Goal: Task Accomplishment & Management: Manage account settings

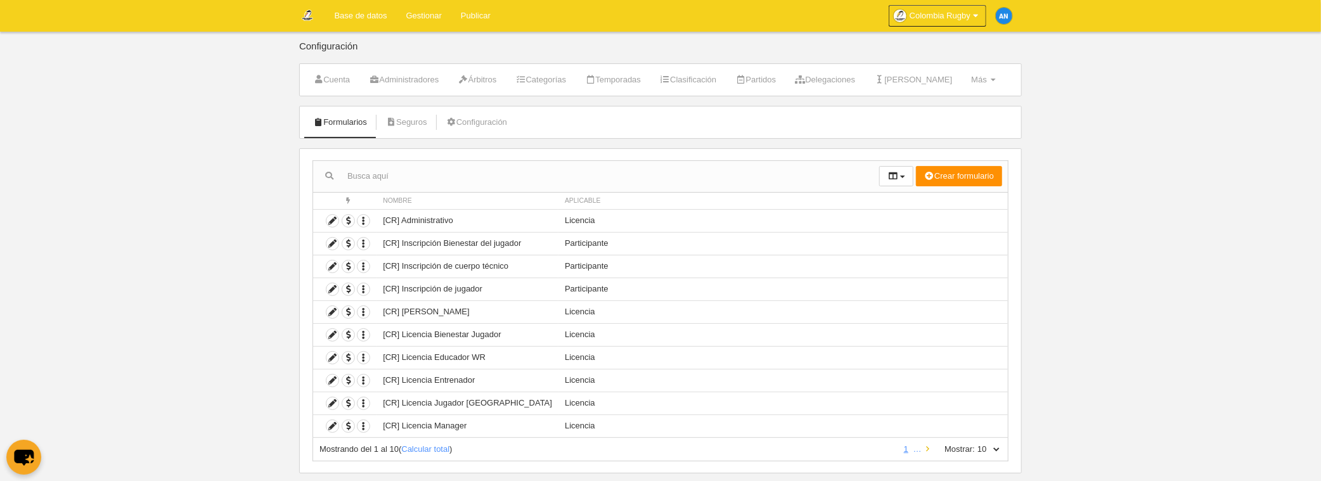
click at [927, 445] on icon at bounding box center [927, 449] width 3 height 8
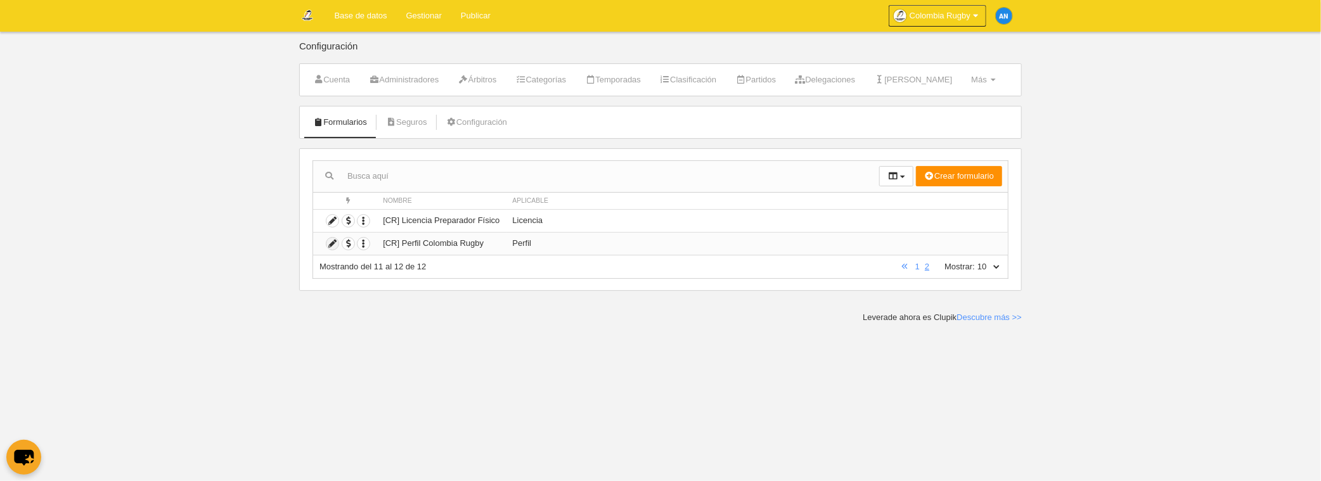
click at [335, 245] on icon at bounding box center [333, 244] width 12 height 12
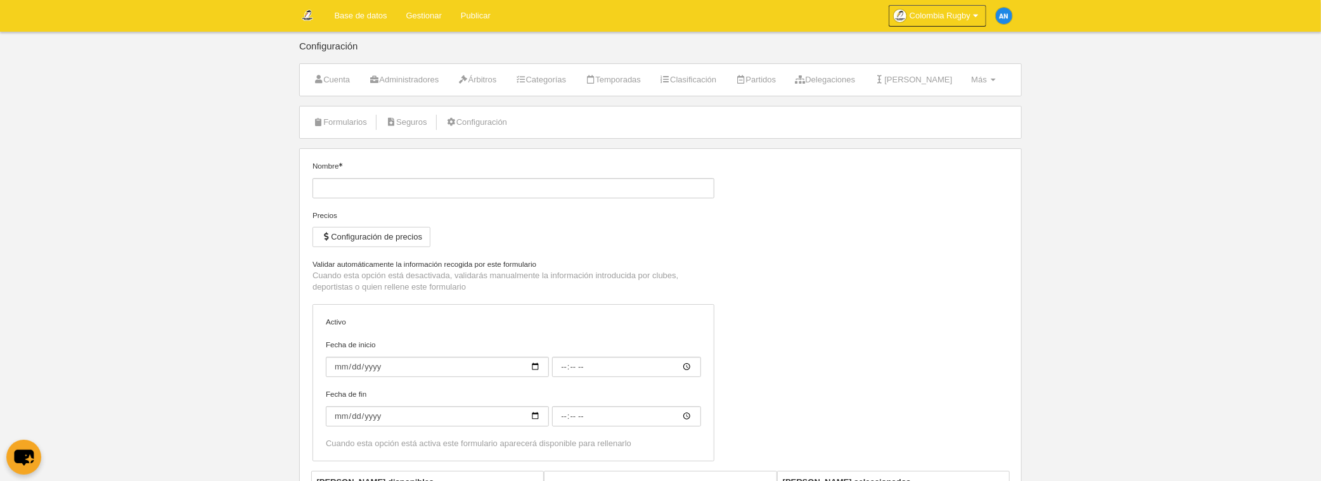
type input "[CR] Perfil Colombia Rugby"
checkbox input "true"
click at [332, 82] on link "Cuenta" at bounding box center [331, 79] width 51 height 19
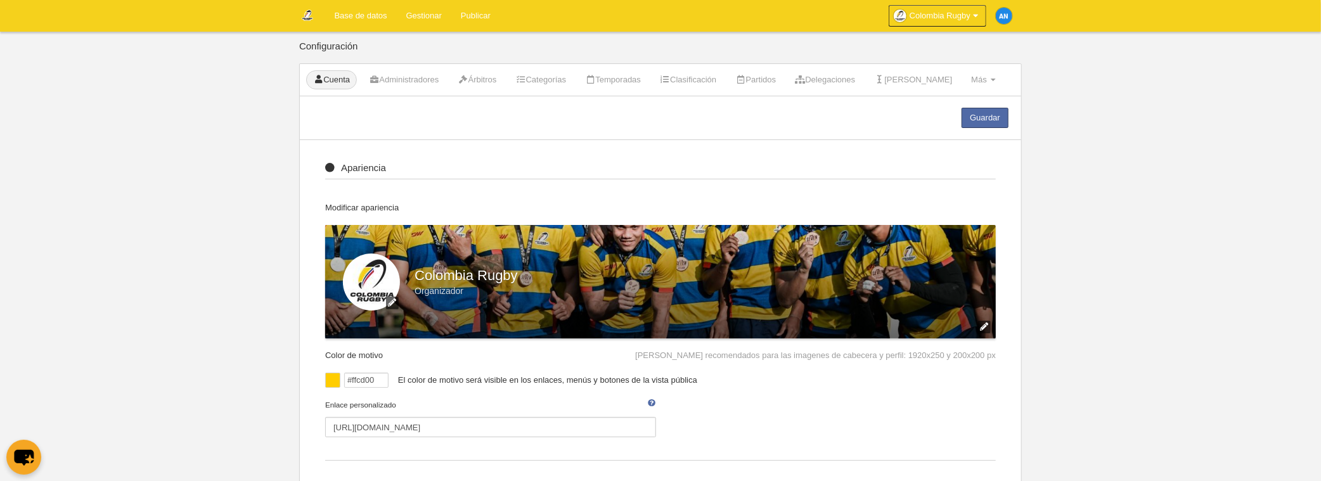
click at [359, 10] on link "Base de datos" at bounding box center [361, 16] width 72 height 32
